Goal: Information Seeking & Learning: Learn about a topic

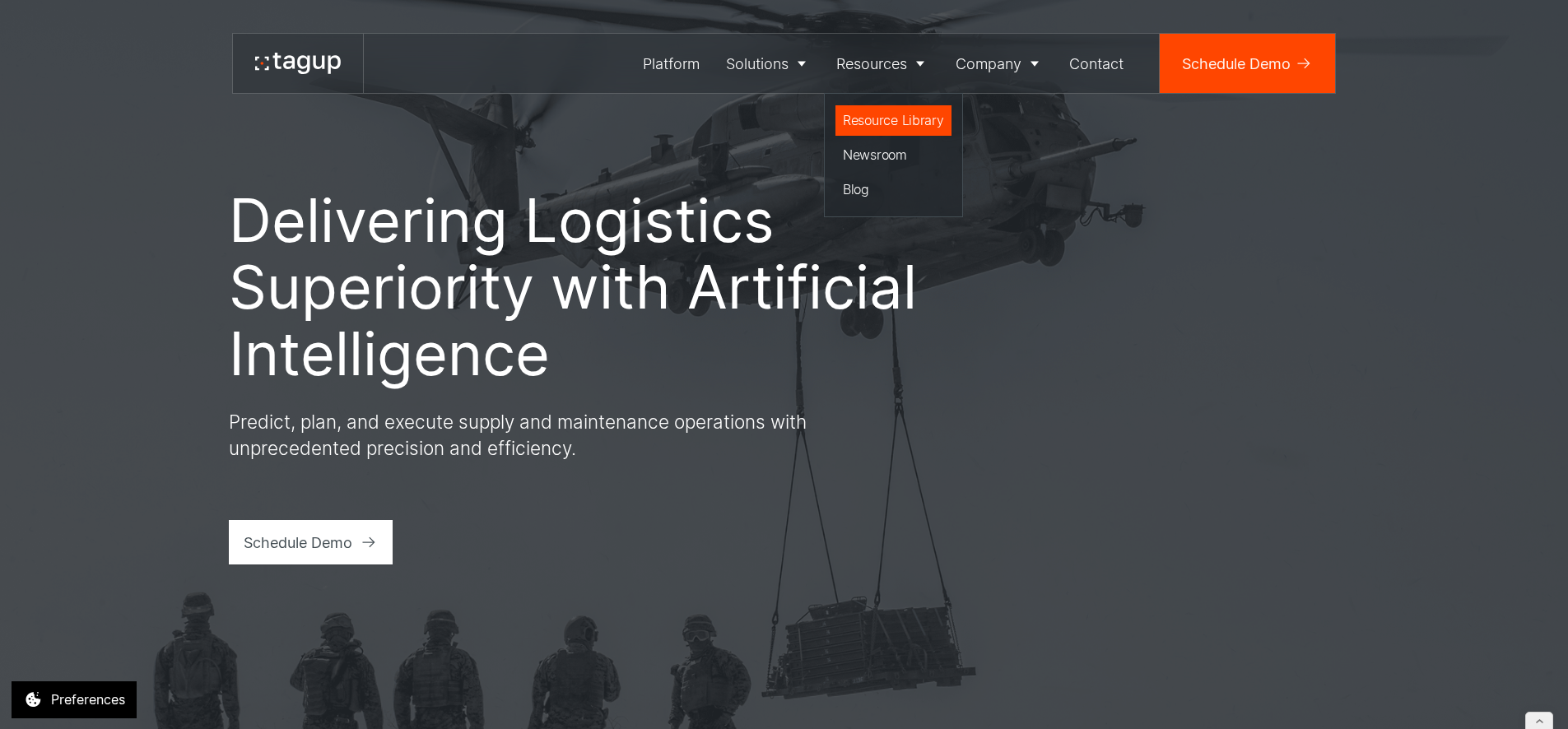
click at [885, 111] on div "Resource Library" at bounding box center [893, 120] width 101 height 20
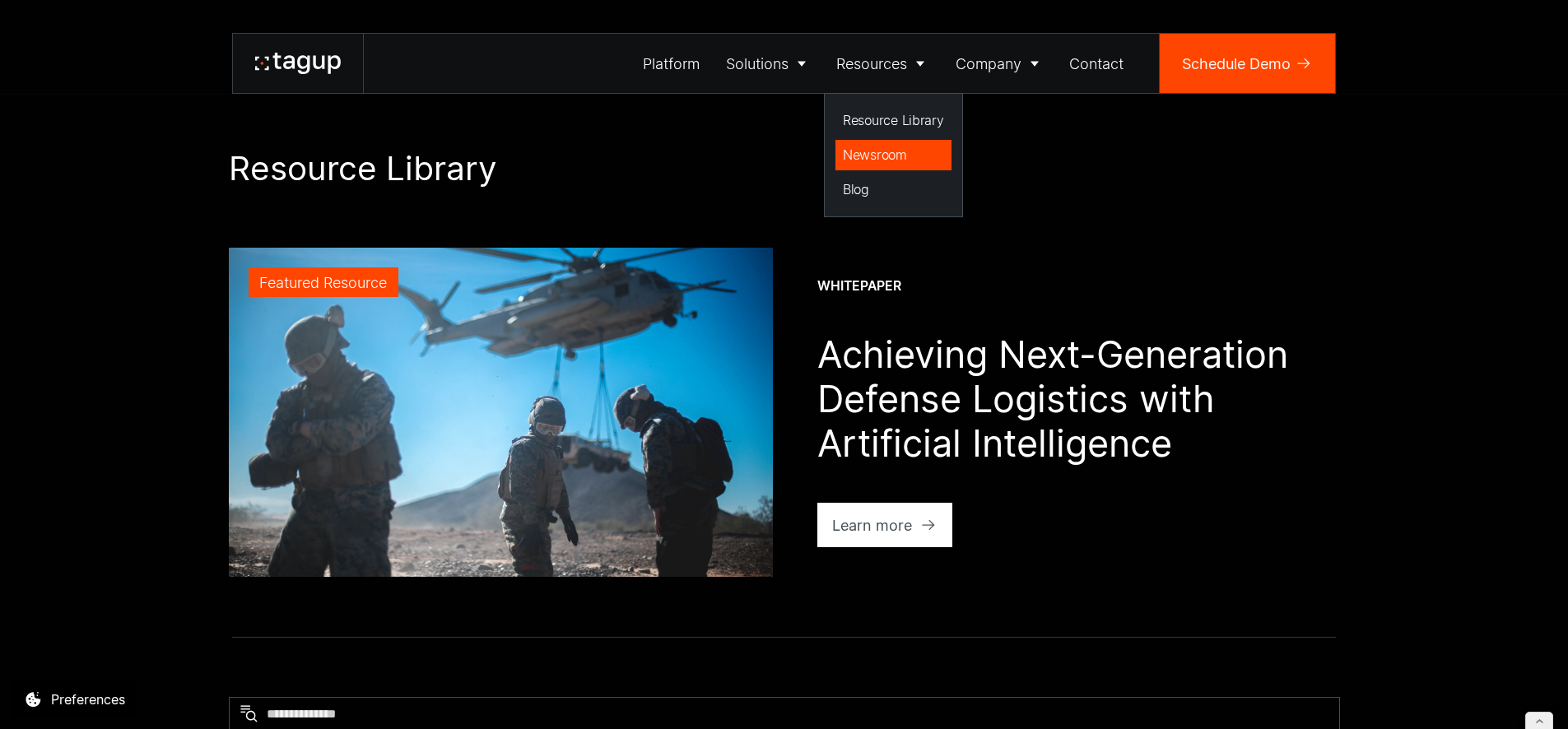
click at [884, 156] on div "Newsroom" at bounding box center [893, 154] width 101 height 20
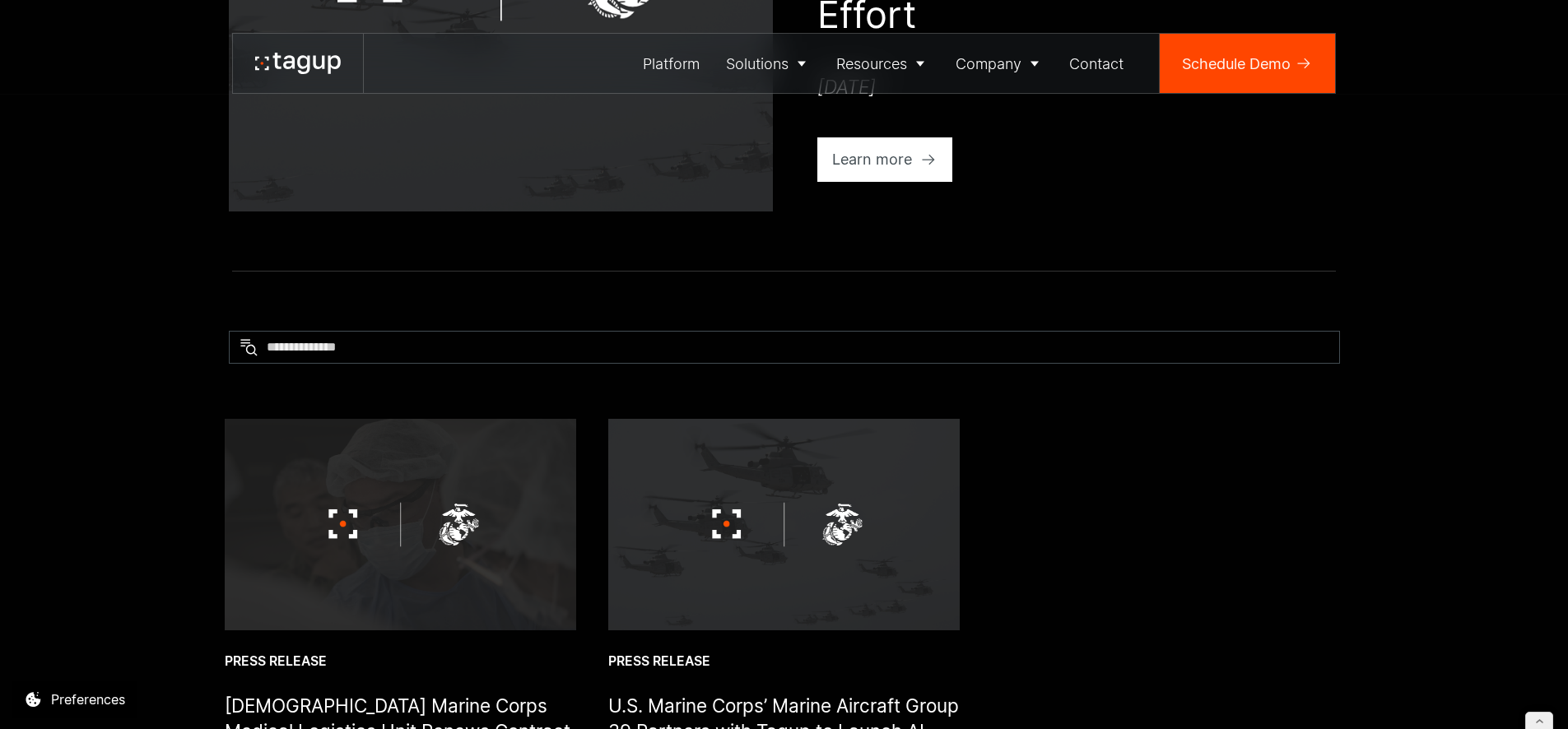
scroll to position [801, 0]
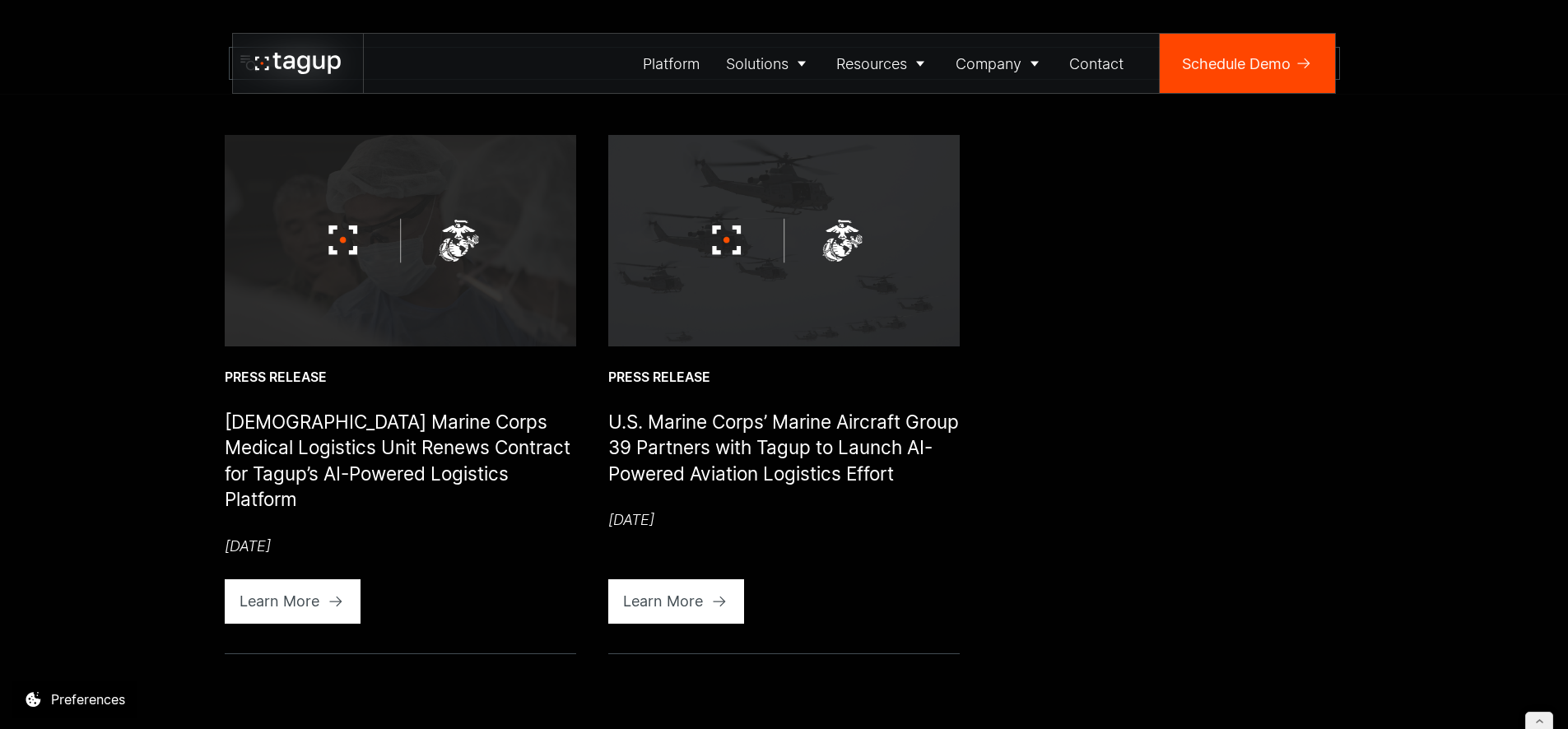
click at [402, 274] on img at bounding box center [400, 240] width 351 height 210
click at [339, 607] on icon at bounding box center [335, 601] width 16 height 16
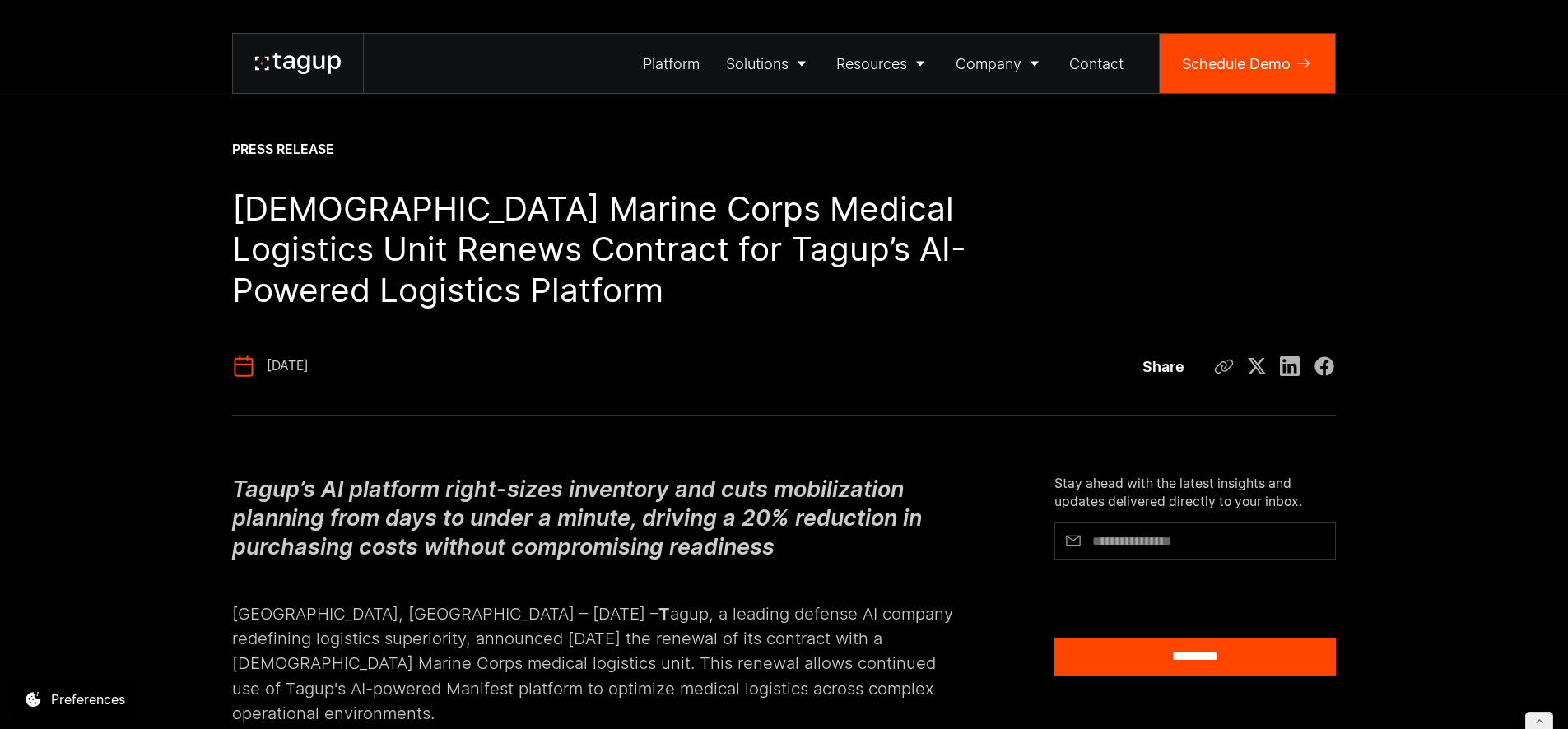
scroll to position [191, 0]
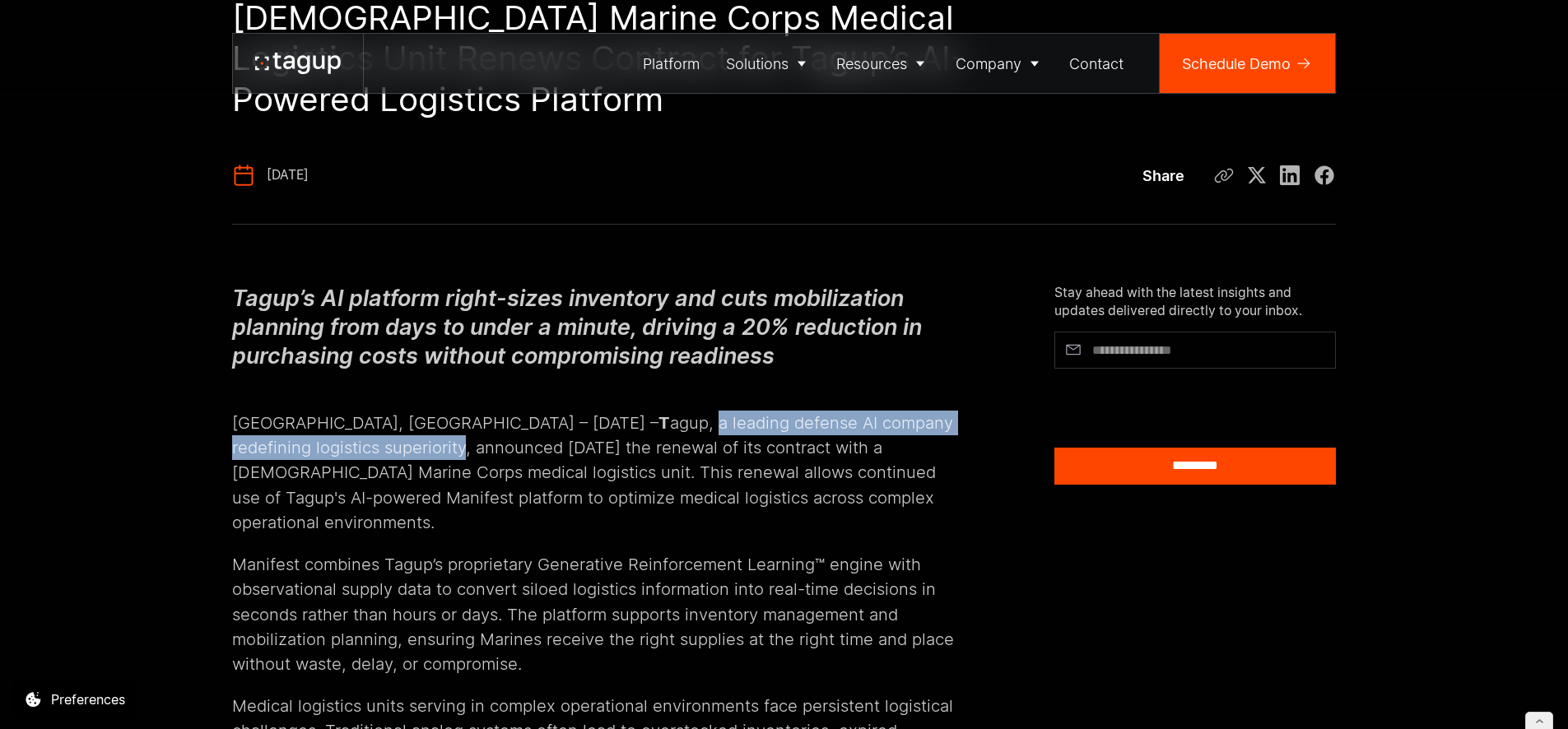
drag, startPoint x: 589, startPoint y: 420, endPoint x: 383, endPoint y: 447, distance: 207.8
click at [383, 447] on p "Boston, MA – September 16th, 2025 – T agup, a leading defense AI company redefi…" at bounding box center [599, 460] width 733 height 149
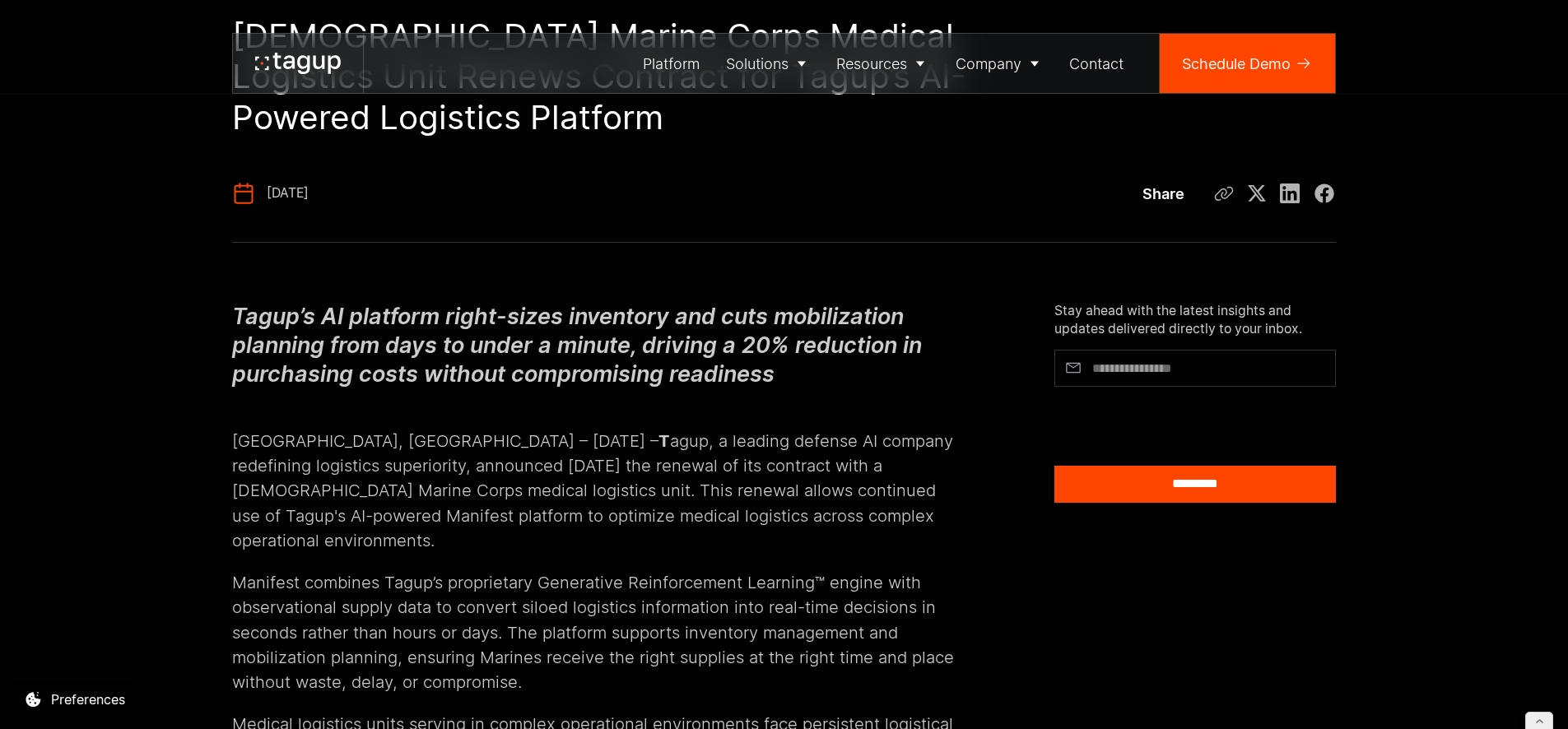
scroll to position [0, 0]
